Goal: Task Accomplishment & Management: Manage account settings

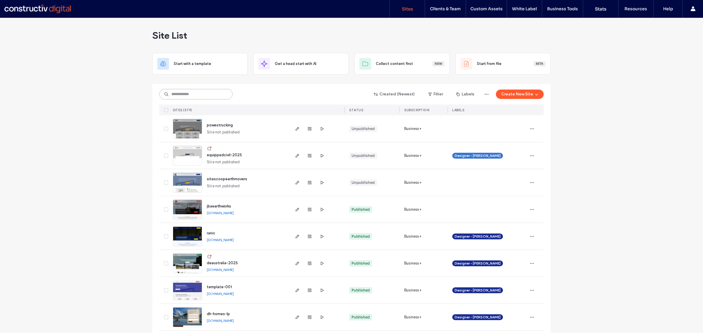
click at [185, 96] on input at bounding box center [195, 94] width 73 height 11
type input "***"
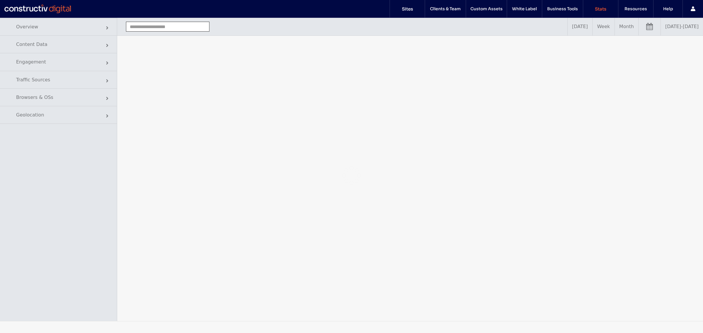
type input "**********"
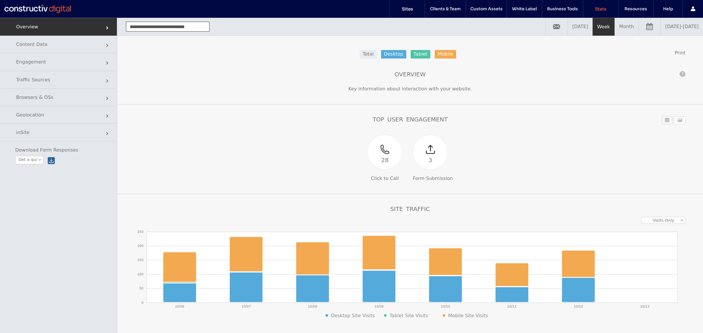
click at [661, 32] on link "10/06/2025 - 10/13/2025" at bounding box center [682, 27] width 42 height 18
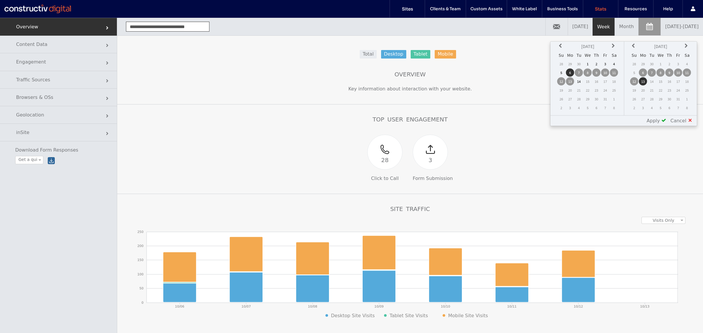
click at [565, 46] on th at bounding box center [561, 46] width 8 height 8
click at [573, 64] on td "1" at bounding box center [570, 64] width 8 height 8
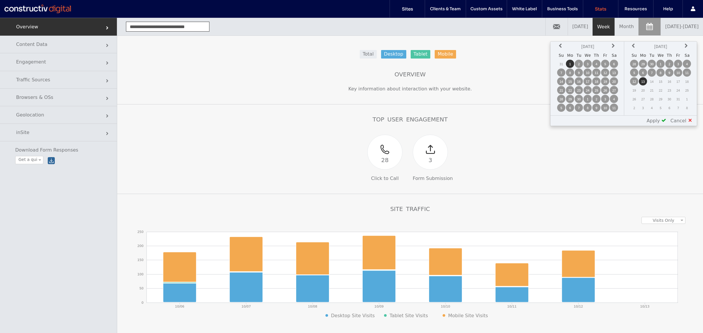
click at [582, 99] on td "30" at bounding box center [579, 99] width 8 height 8
click at [574, 62] on td "1" at bounding box center [570, 64] width 8 height 8
click at [655, 63] on td "30" at bounding box center [652, 64] width 8 height 8
click at [665, 118] on span at bounding box center [664, 120] width 5 height 5
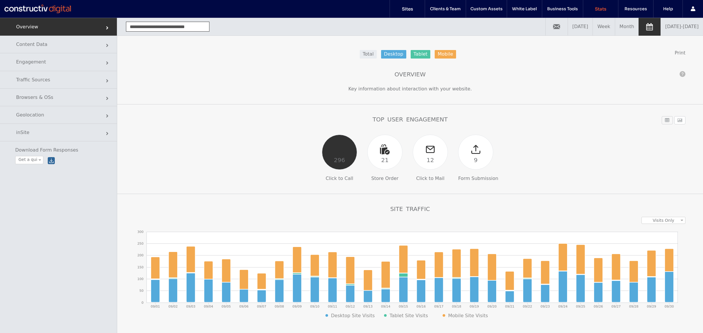
click at [325, 163] on div "296" at bounding box center [339, 160] width 35 height 9
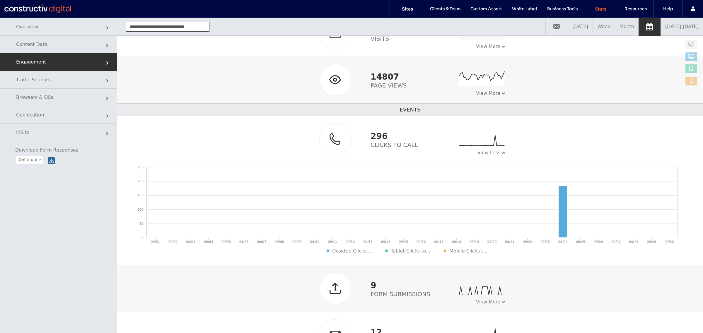
scroll to position [107, 0]
click at [661, 31] on link "09/01/2025 - 09/30/2025" at bounding box center [682, 27] width 42 height 18
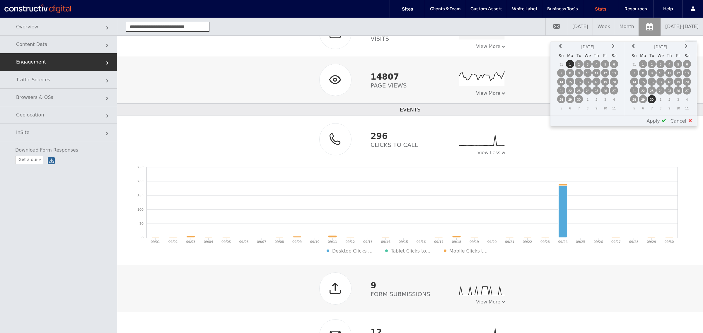
click at [564, 45] on icon at bounding box center [561, 46] width 5 height 5
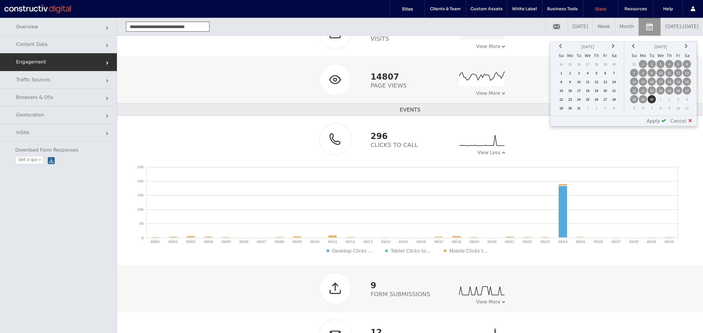
click at [564, 45] on icon at bounding box center [561, 46] width 5 height 5
click at [565, 71] on td "1" at bounding box center [561, 73] width 8 height 8
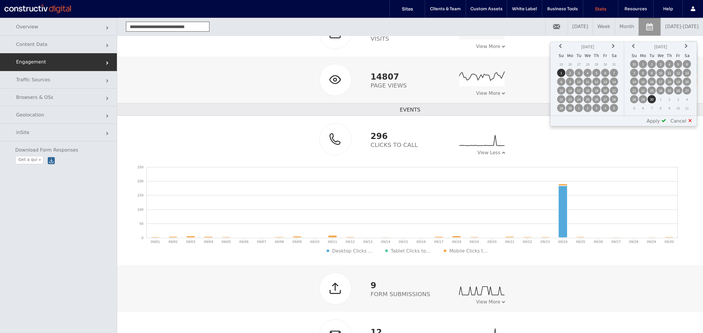
click at [634, 46] on icon at bounding box center [634, 46] width 5 height 5
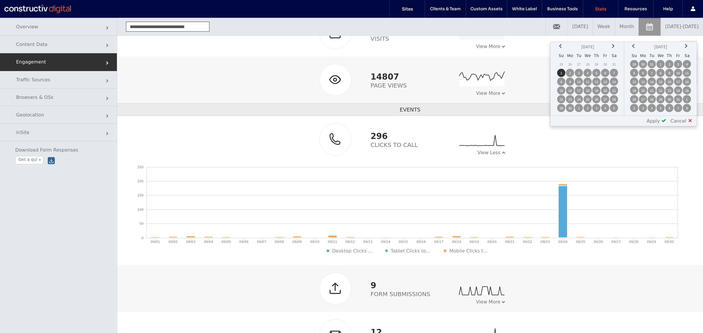
click at [634, 46] on icon at bounding box center [634, 46] width 5 height 5
click at [646, 105] on td "30" at bounding box center [643, 108] width 8 height 8
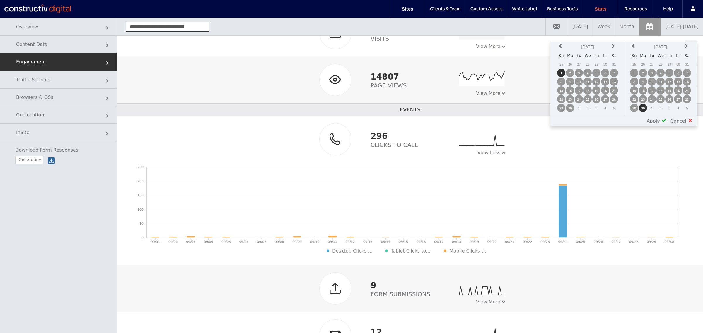
click at [666, 121] on span at bounding box center [664, 120] width 5 height 5
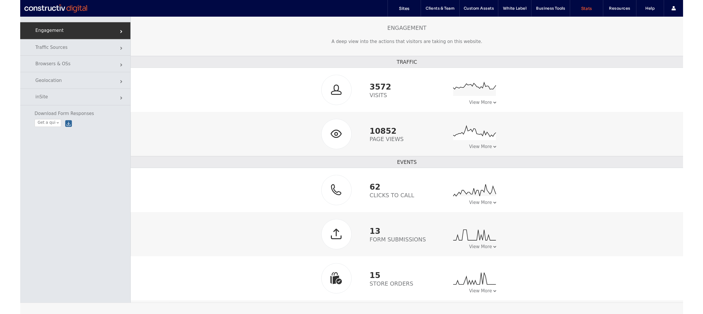
scroll to position [30, 0]
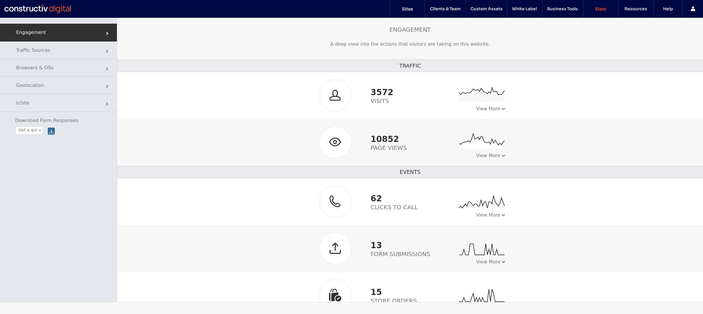
click at [37, 10] on div at bounding box center [37, 8] width 67 height 9
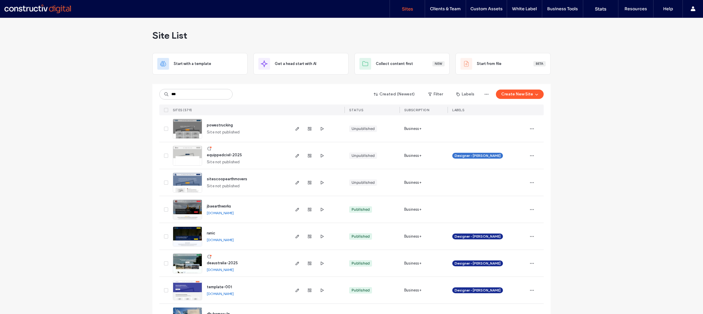
type input "***"
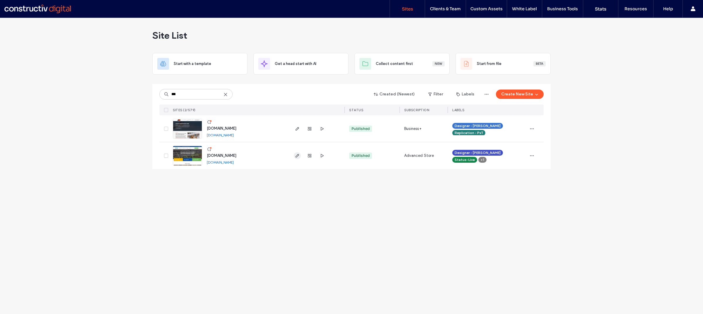
click at [295, 156] on icon "button" at bounding box center [297, 156] width 5 height 5
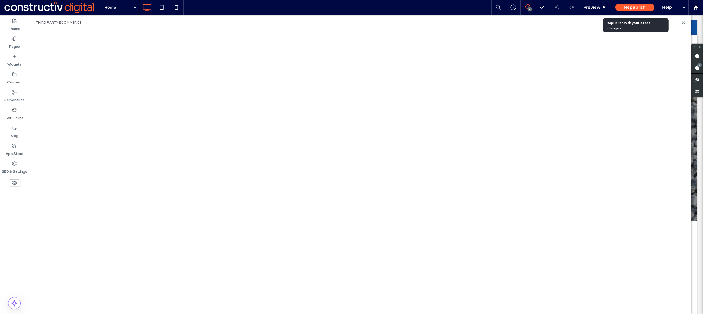
click at [642, 9] on span "Republish" at bounding box center [634, 7] width 21 height 5
